Goal: Register for event/course

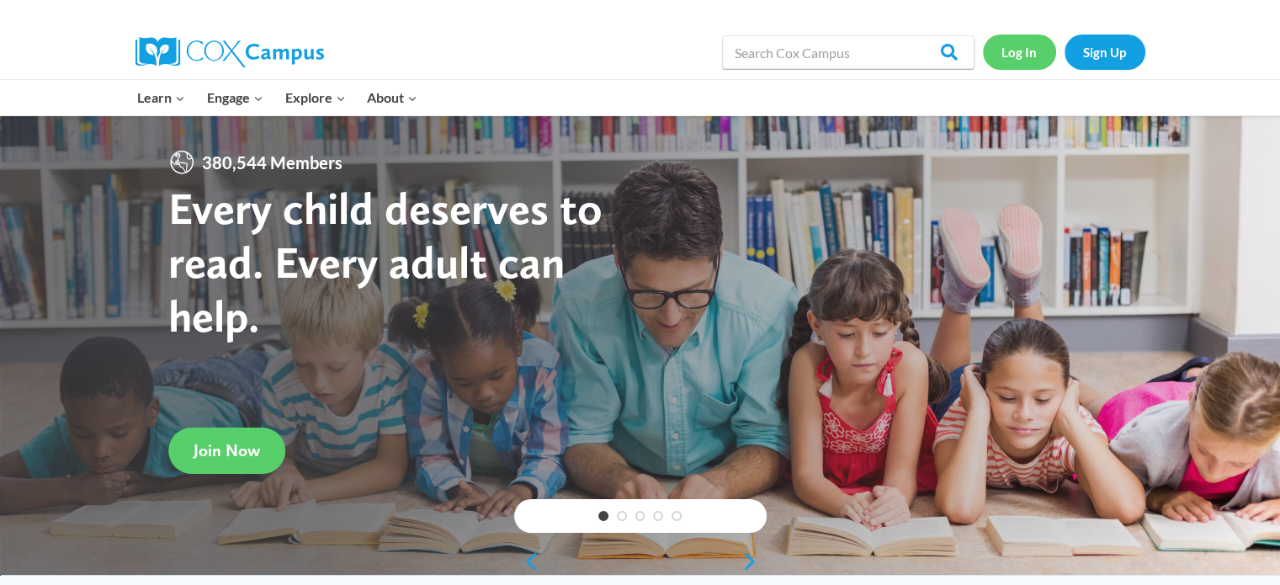
click at [1027, 49] on link "Log In" at bounding box center [1019, 52] width 73 height 35
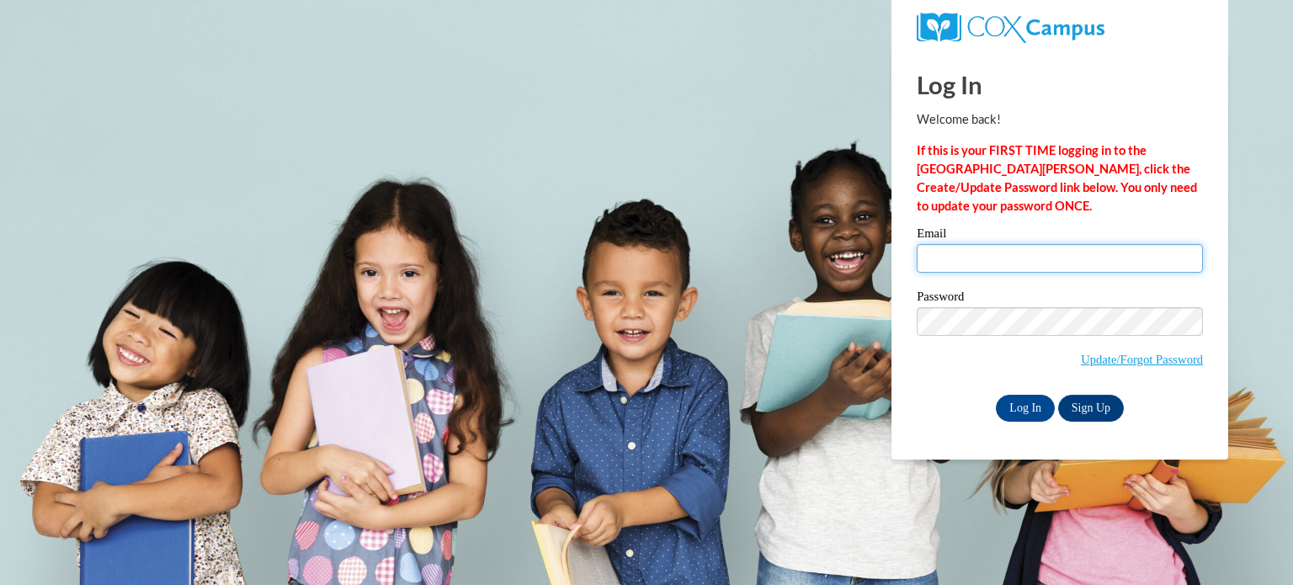
click at [973, 265] on input "Email" at bounding box center [1060, 258] width 286 height 29
type input "steffers322@aol.com"
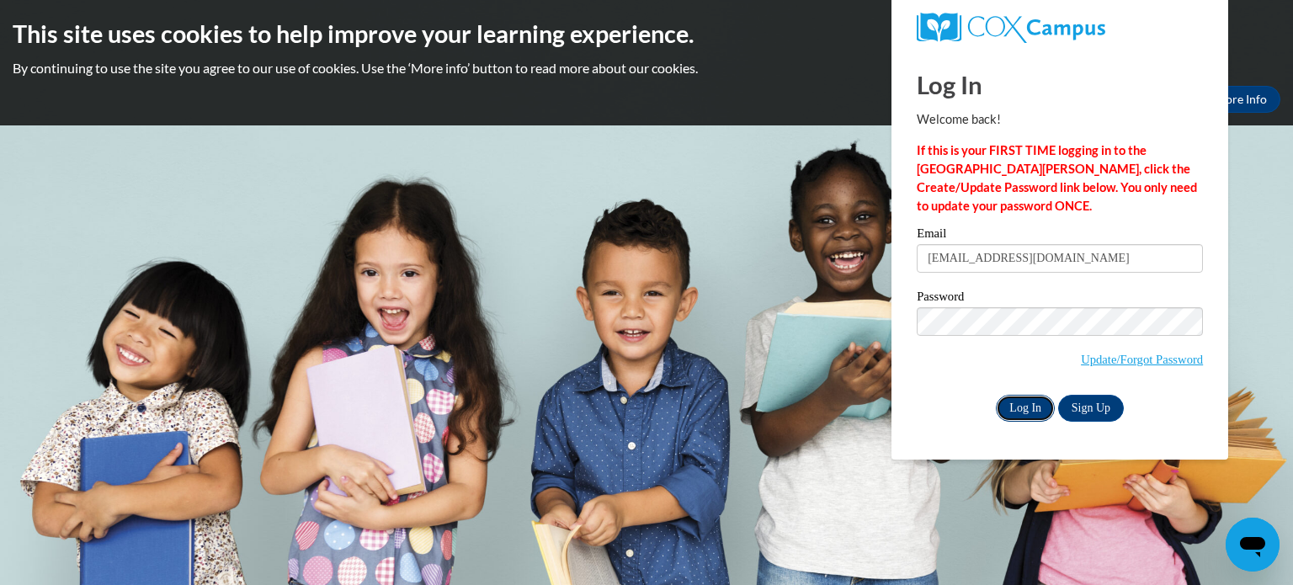
click at [1013, 413] on input "Log In" at bounding box center [1025, 408] width 59 height 27
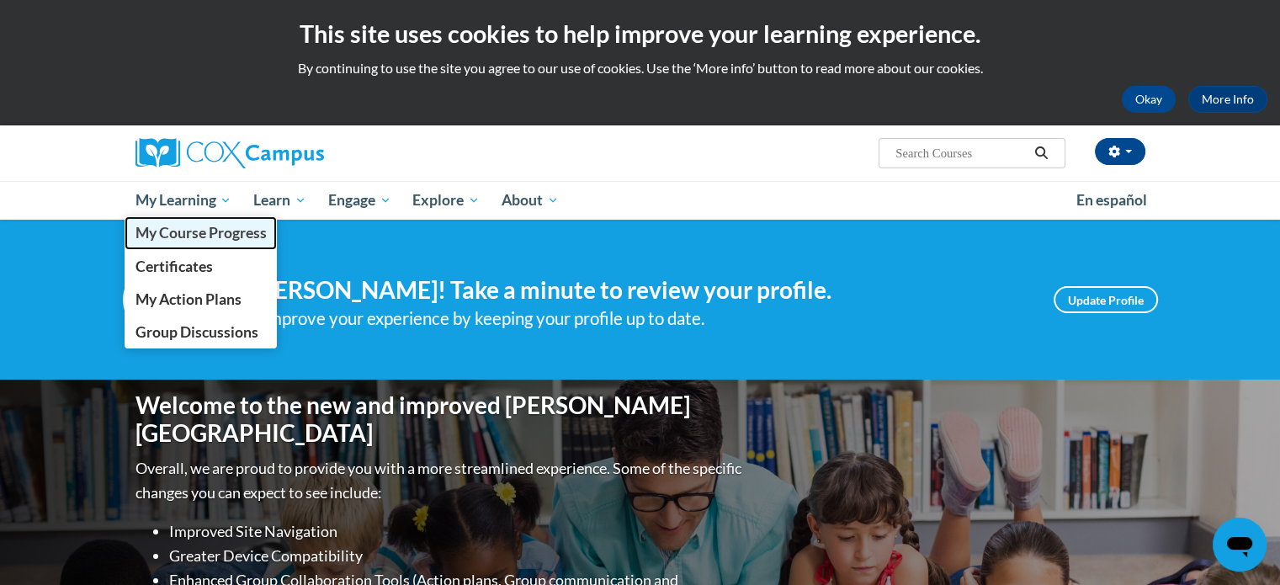
click at [209, 237] on span "My Course Progress" at bounding box center [200, 233] width 131 height 18
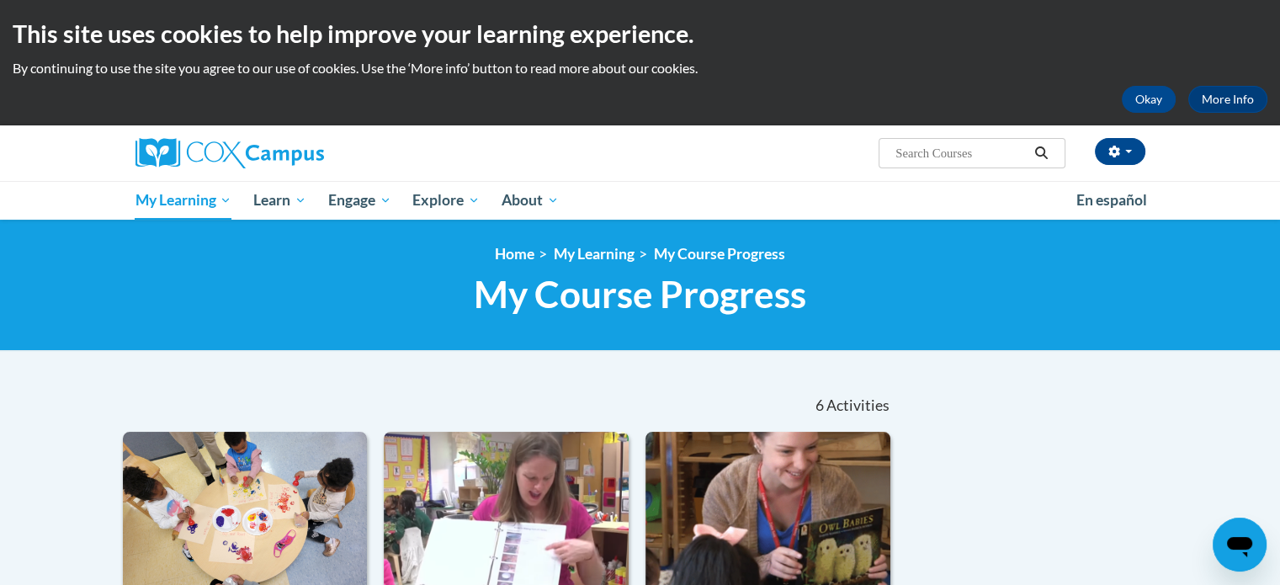
click at [972, 146] on input "Search..." at bounding box center [961, 153] width 135 height 20
type input "supporting dual language learners"
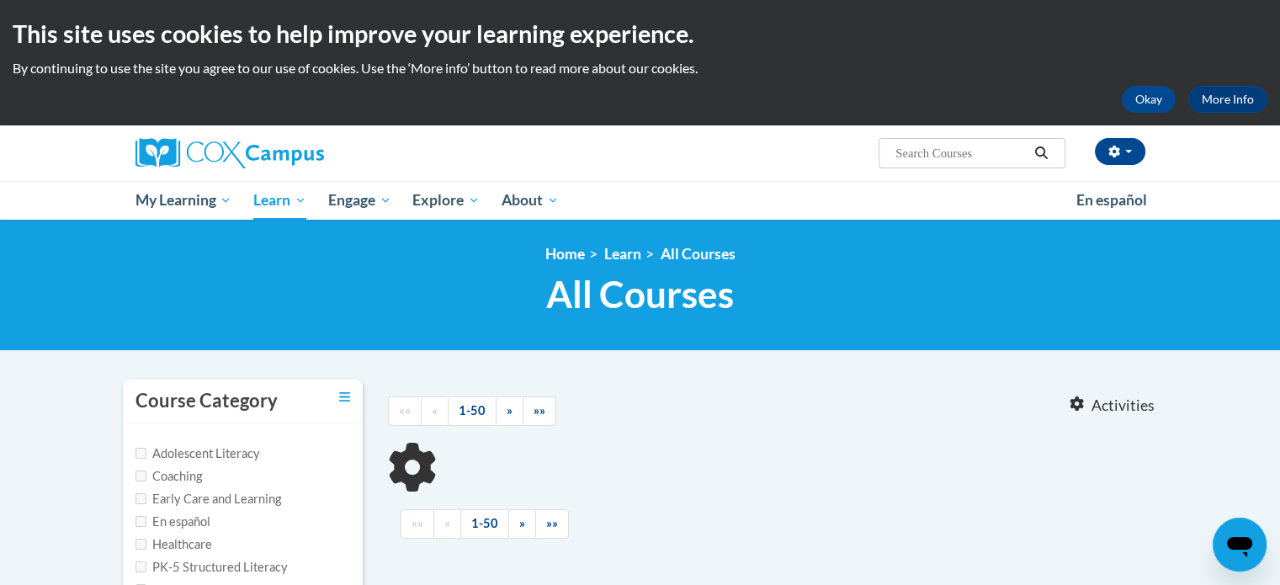
type input "supporting dual language learners"
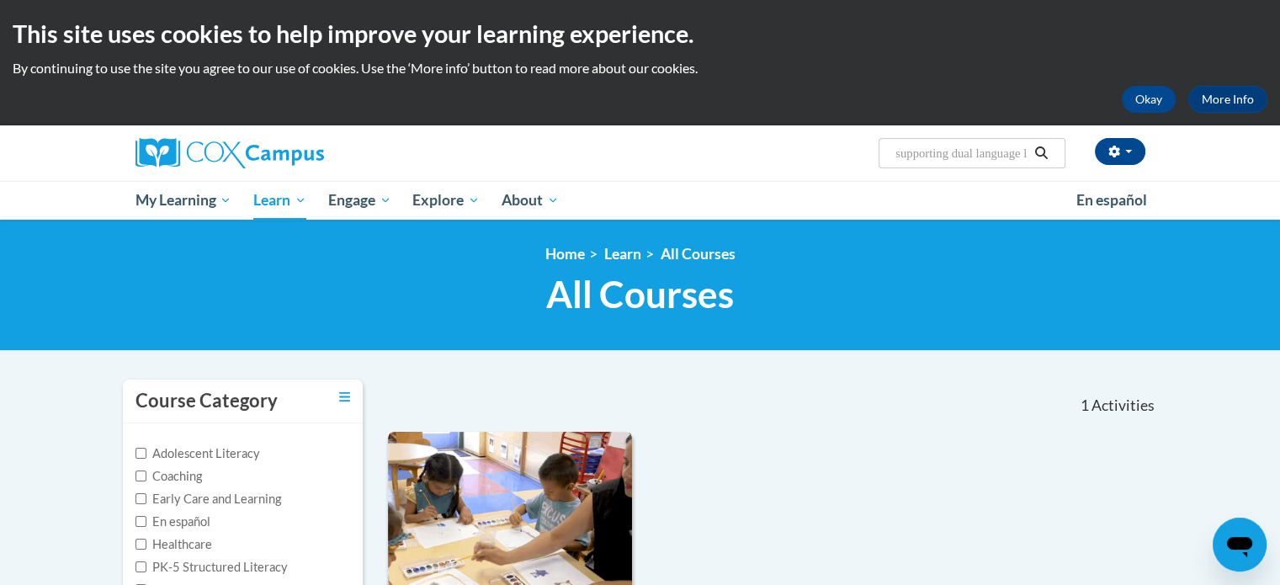
click at [475, 447] on img at bounding box center [510, 518] width 245 height 172
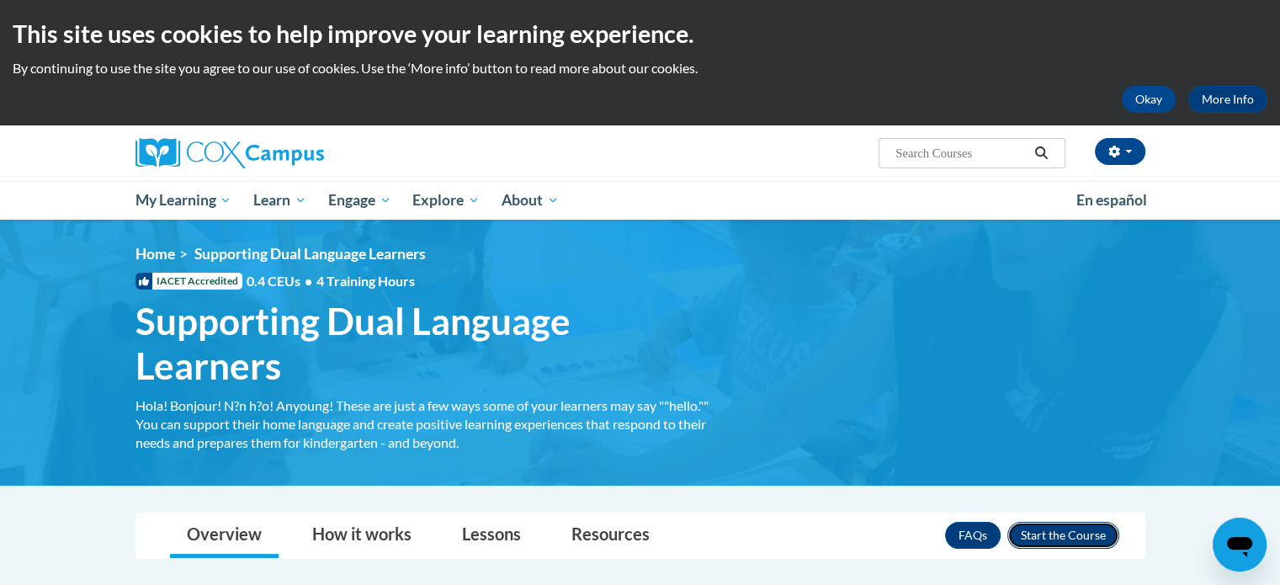
click at [1056, 533] on button "Enroll" at bounding box center [1063, 535] width 112 height 27
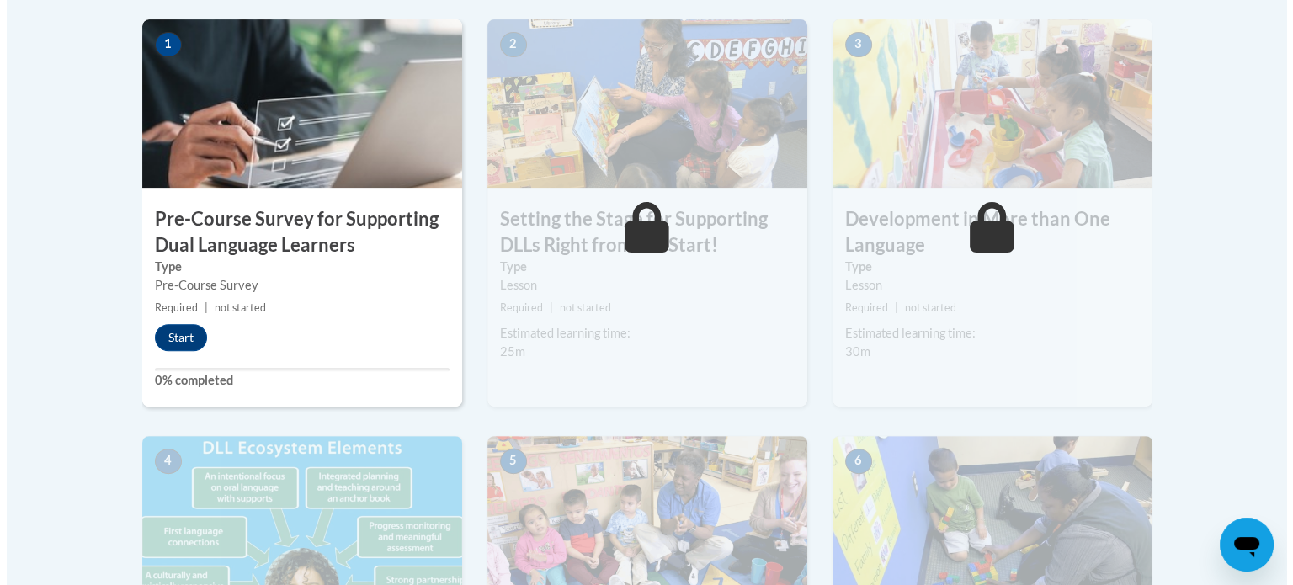
scroll to position [490, 0]
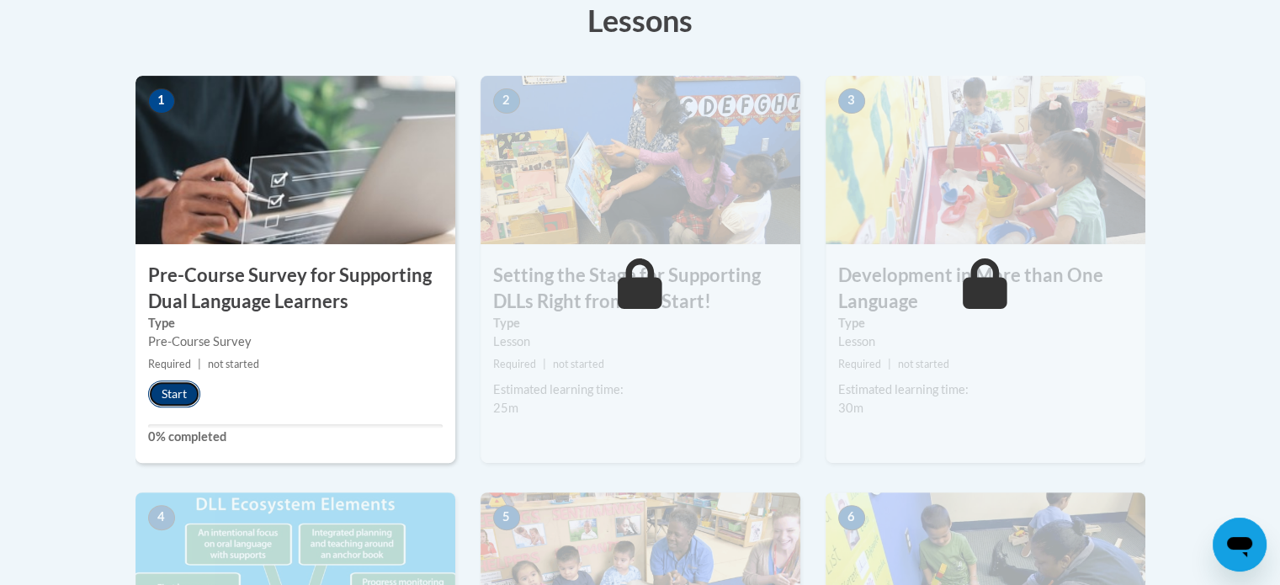
click at [164, 392] on button "Start" at bounding box center [174, 393] width 52 height 27
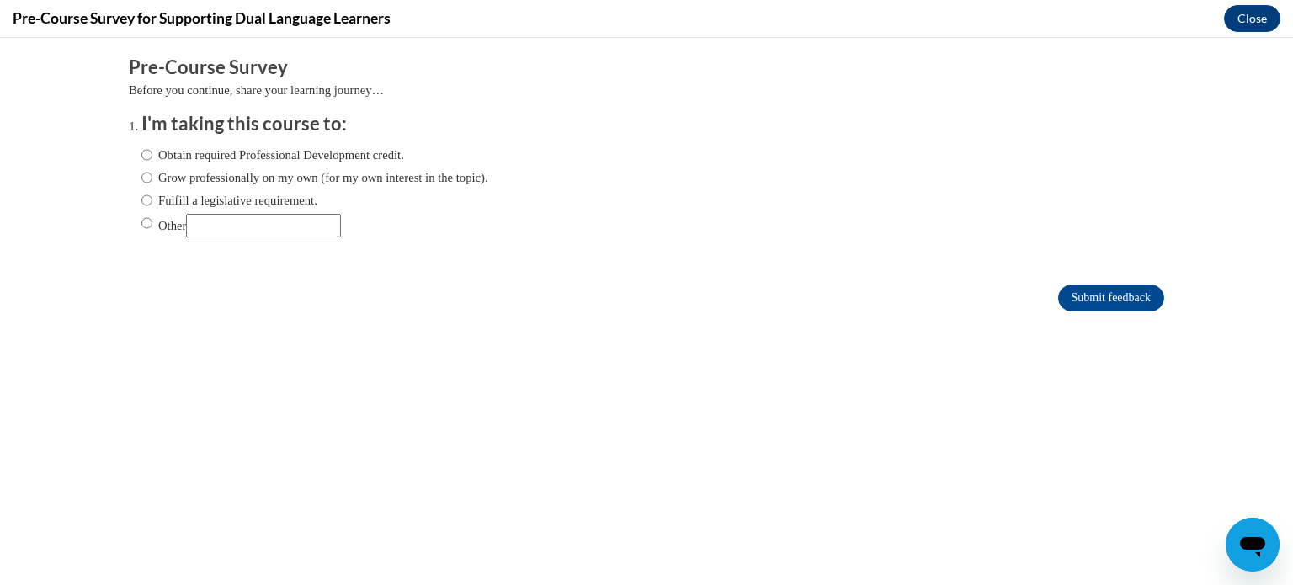
scroll to position [0, 0]
click at [141, 157] on input "Obtain required Professional Development credit." at bounding box center [146, 155] width 11 height 19
radio input "true"
click at [1061, 298] on input "Submit feedback" at bounding box center [1111, 297] width 106 height 27
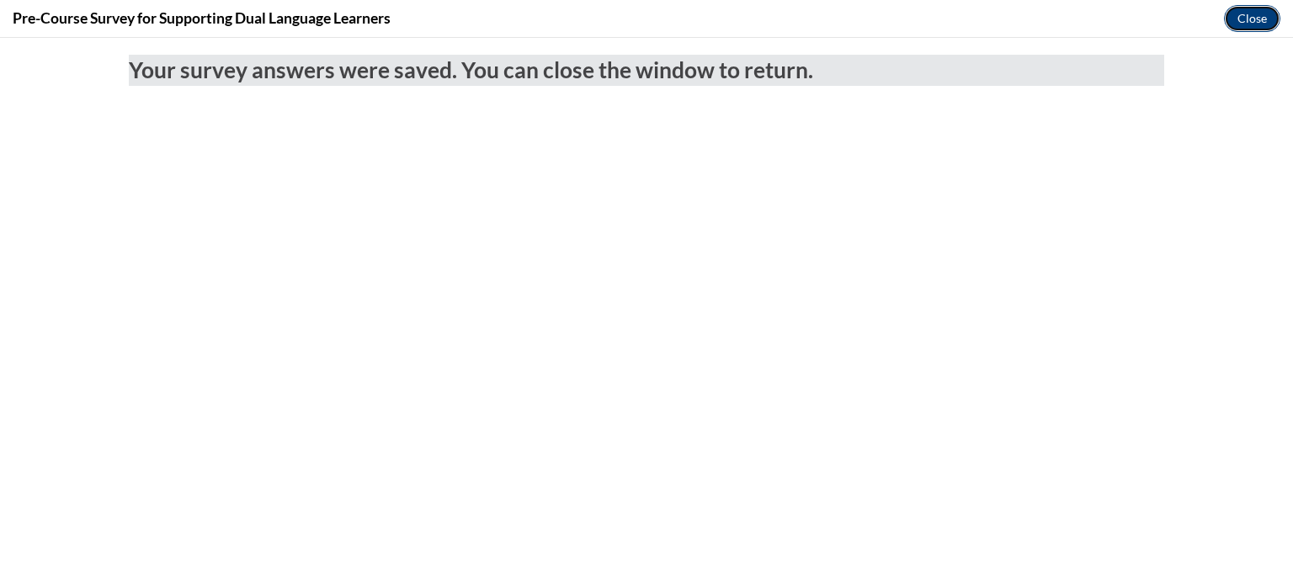
click at [1236, 21] on button "Close" at bounding box center [1252, 18] width 56 height 27
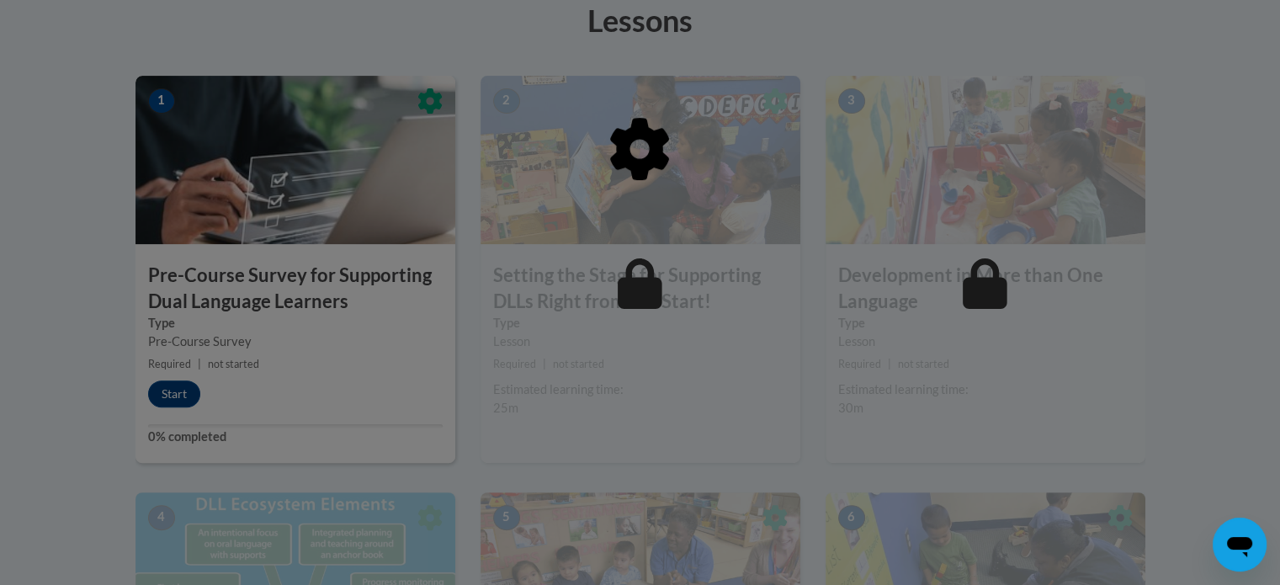
click at [529, 221] on div at bounding box center [641, 236] width 1010 height 320
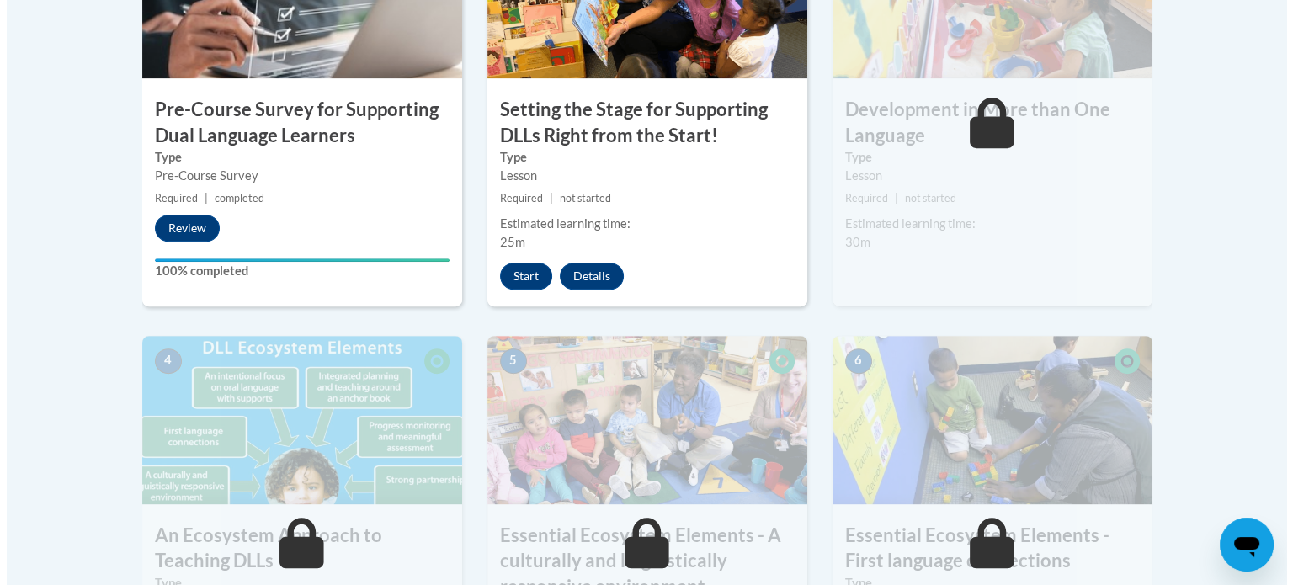
scroll to position [582, 0]
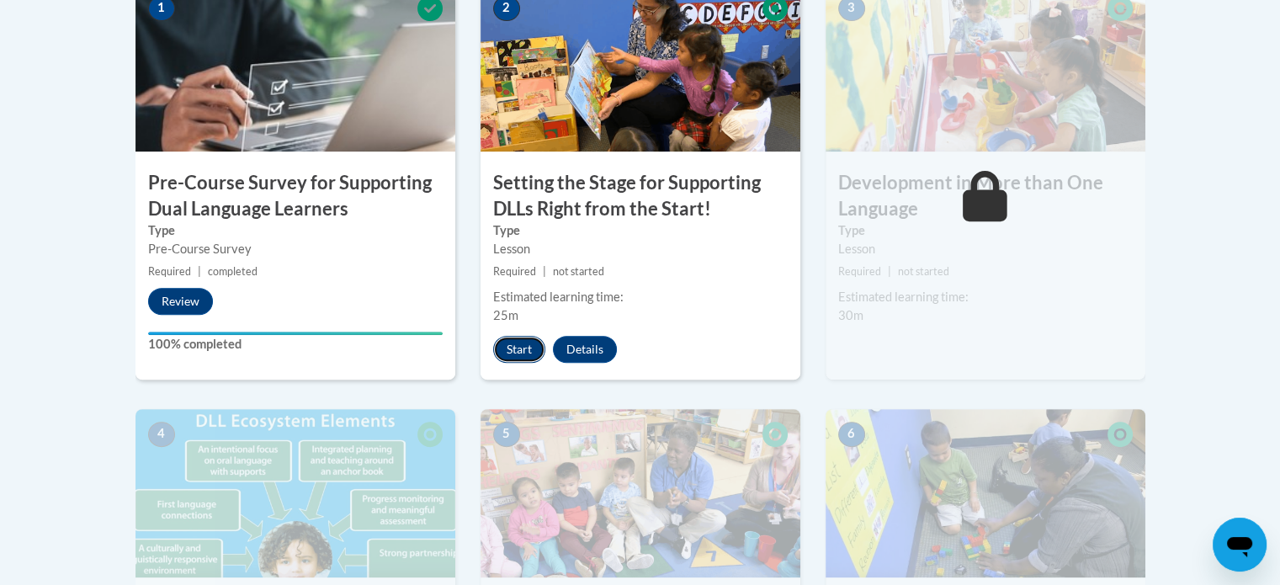
click at [529, 351] on button "Start" at bounding box center [519, 349] width 52 height 27
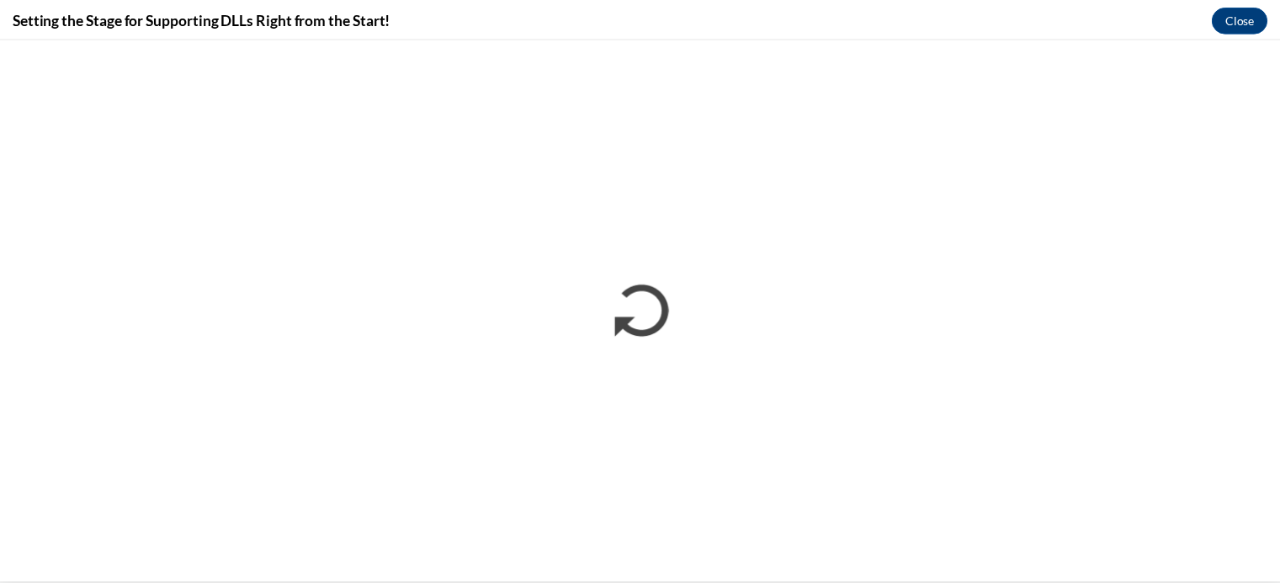
scroll to position [0, 0]
